Goal: Task Accomplishment & Management: Manage account settings

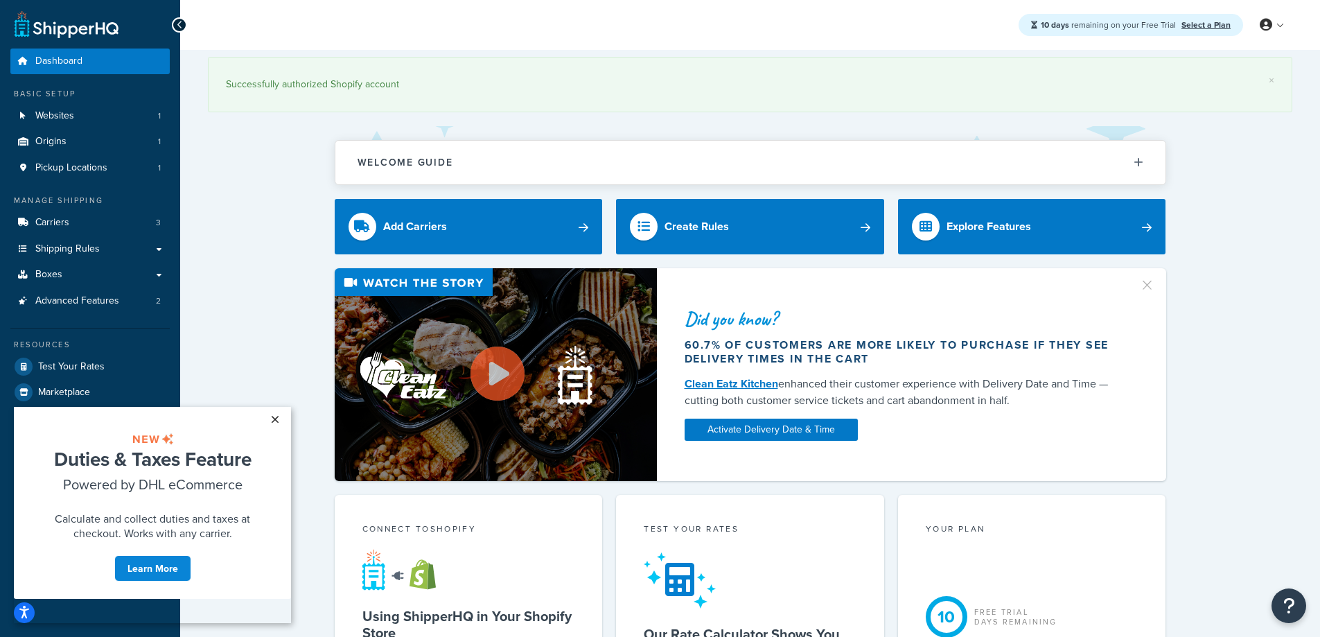
click at [276, 414] on link "×" at bounding box center [275, 419] width 24 height 25
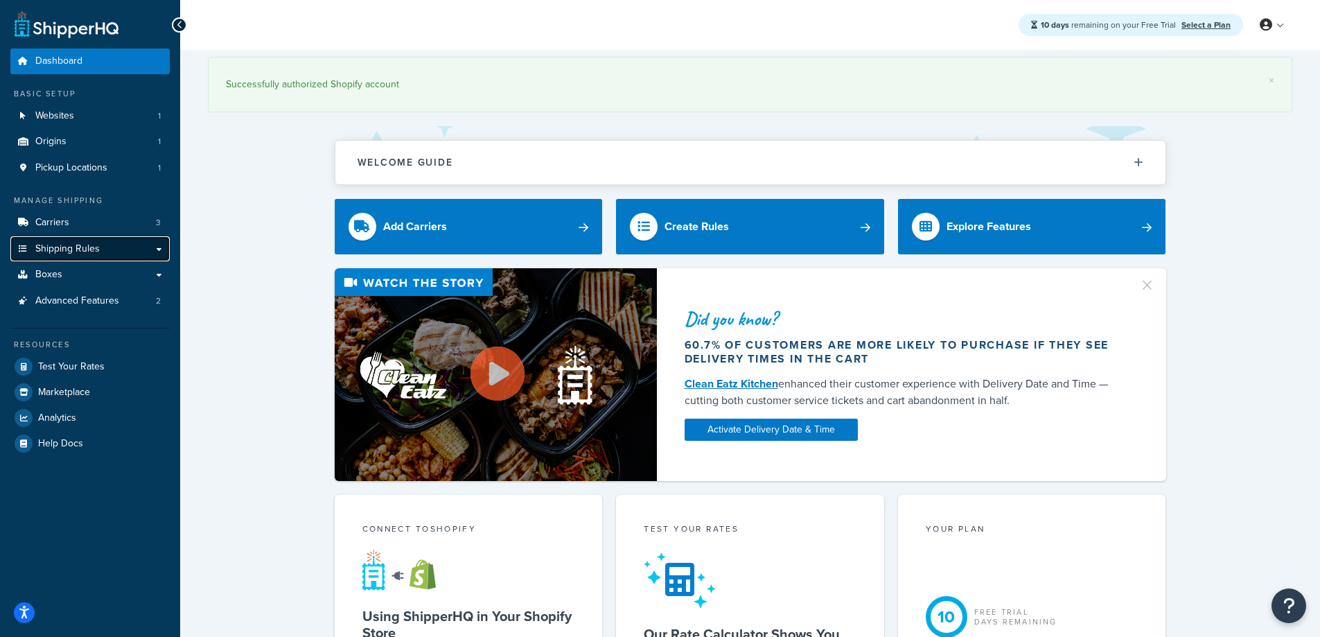
click at [103, 249] on link "Shipping Rules" at bounding box center [89, 249] width 159 height 26
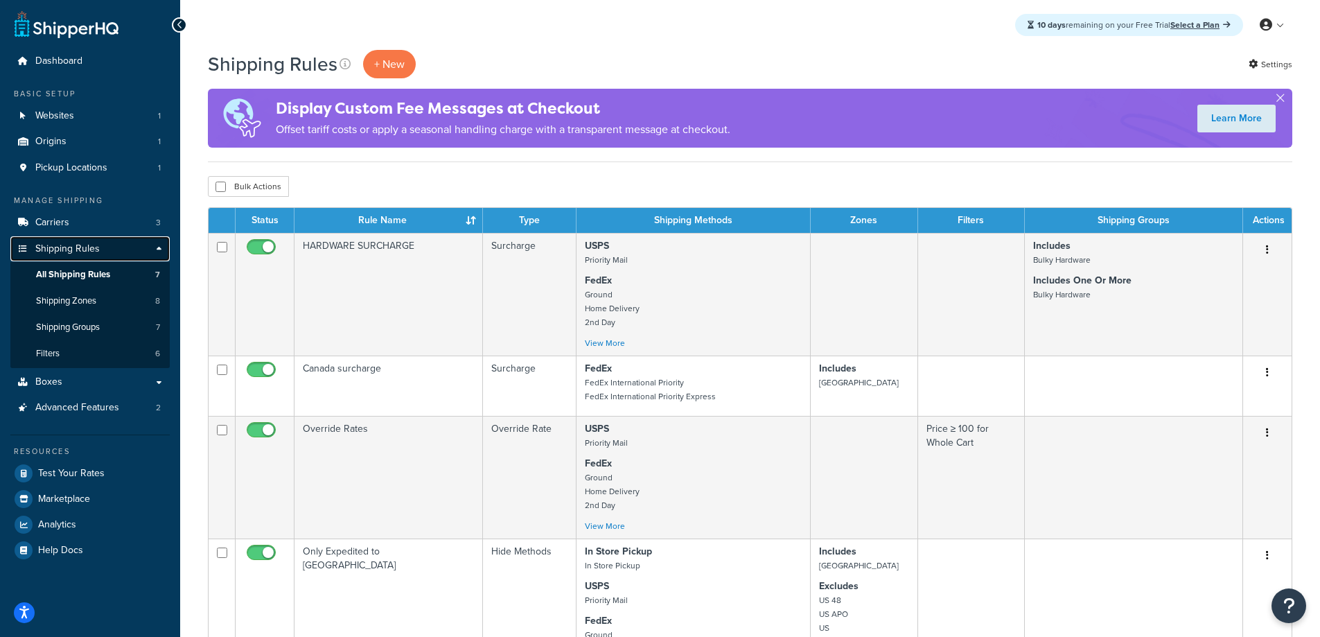
click at [97, 245] on span "Shipping Rules" at bounding box center [67, 249] width 64 height 12
click at [157, 247] on link "Shipping Rules" at bounding box center [89, 249] width 159 height 26
